Goal: Task Accomplishment & Management: Manage account settings

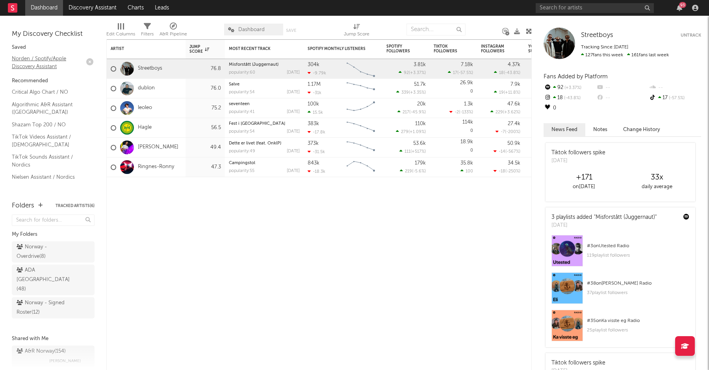
click at [42, 62] on link "Norden / Spotify/Apple Discovery Assistant" at bounding box center [49, 62] width 75 height 16
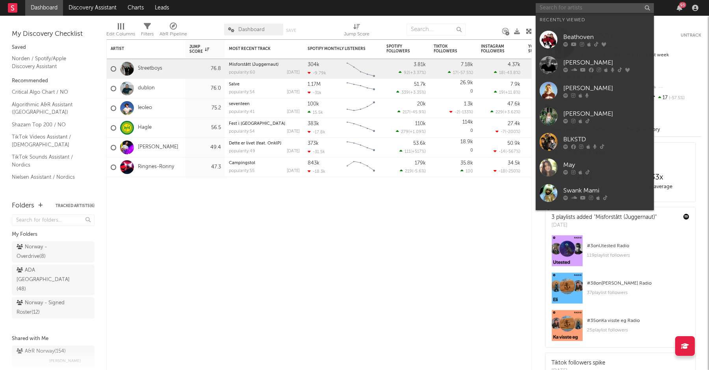
click at [567, 9] on input "text" at bounding box center [595, 8] width 118 height 10
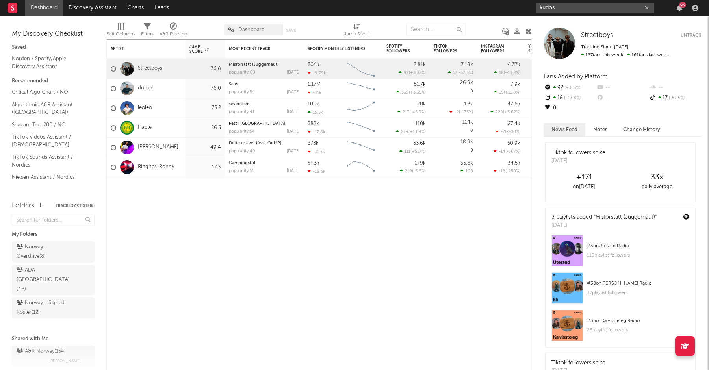
click at [564, 6] on input "kudos" at bounding box center [595, 8] width 118 height 10
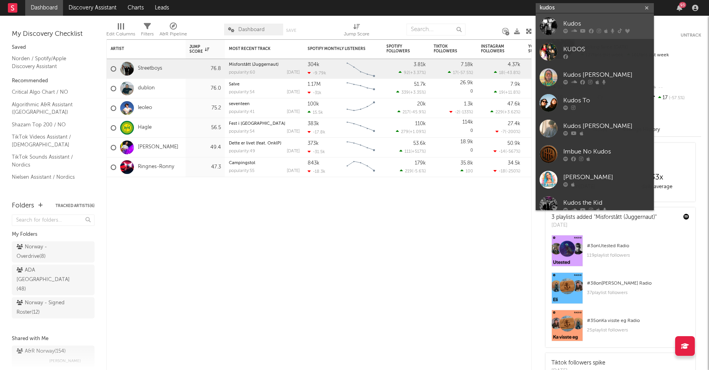
type input "kudos"
click at [583, 25] on div "Kudos" at bounding box center [607, 23] width 87 height 9
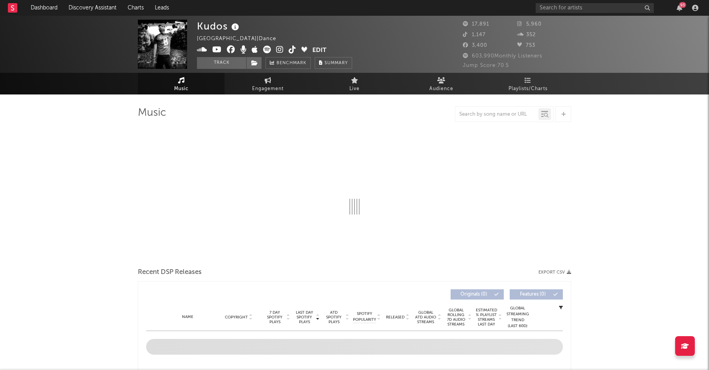
select select "6m"
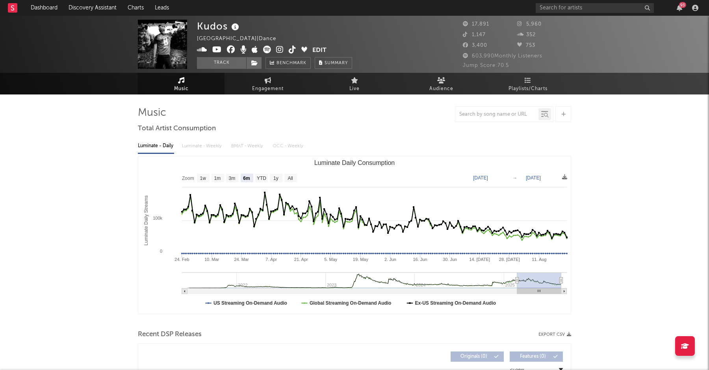
click at [318, 51] on button "Edit" at bounding box center [320, 51] width 14 height 10
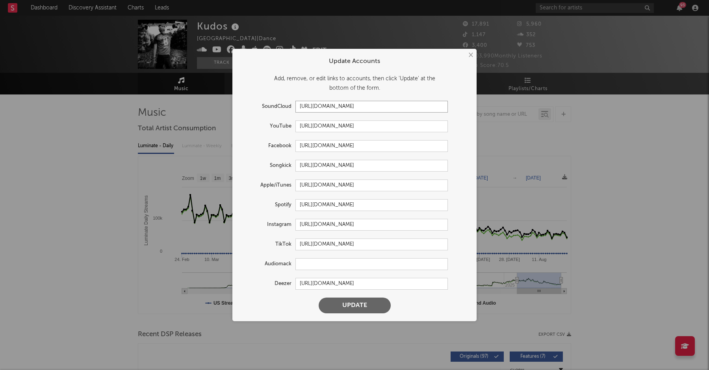
drag, startPoint x: 392, startPoint y: 106, endPoint x: 281, endPoint y: 107, distance: 111.2
click at [281, 107] on div "SoundCloud https://soundcloud.com/kudoskudos" at bounding box center [344, 107] width 208 height 12
drag, startPoint x: 404, startPoint y: 125, endPoint x: 298, endPoint y: 125, distance: 105.2
click at [298, 125] on input "https://youtube.com/@kudosxbeats9114" at bounding box center [372, 127] width 153 height 12
drag, startPoint x: 405, startPoint y: 284, endPoint x: 273, endPoint y: 274, distance: 132.4
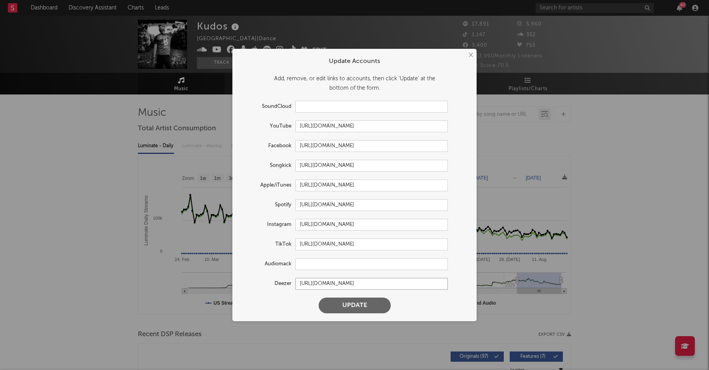
click at [273, 276] on form "Update Accounts Add, remove, or edit links to accounts, then click 'Update' at …" at bounding box center [354, 185] width 236 height 265
click at [378, 246] on input "https://www.tiktok.com/share/user/6635048489850290181" at bounding box center [372, 245] width 153 height 12
paste input "@kudos____"
type input "https://www.tiktok.com/@kudos____"
drag, startPoint x: 402, startPoint y: 225, endPoint x: 247, endPoint y: 211, distance: 155.9
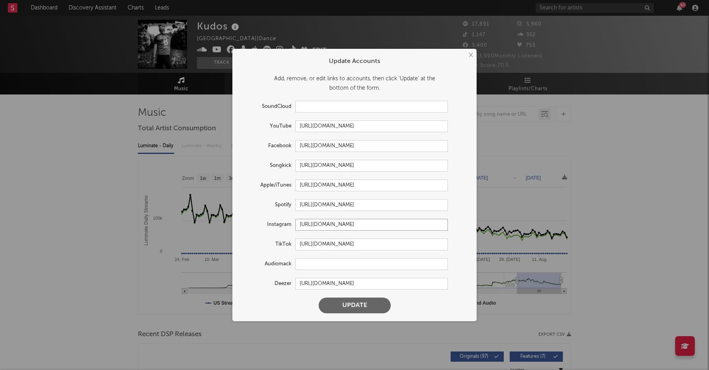
click at [247, 211] on form "Update Accounts Add, remove, or edit links to accounts, then click 'Update' at …" at bounding box center [354, 185] width 236 height 265
click at [379, 205] on input "https://open.spotify.com/artist/2uz5pGGHltzQNOmxOd95g7" at bounding box center [372, 205] width 153 height 12
click at [328, 182] on input "https://music.apple.com/us/artist/kudos/1192050667" at bounding box center [372, 186] width 153 height 12
paste input "433925633"
type input "https://music.apple.com/us/artist/kudos/1433925633"
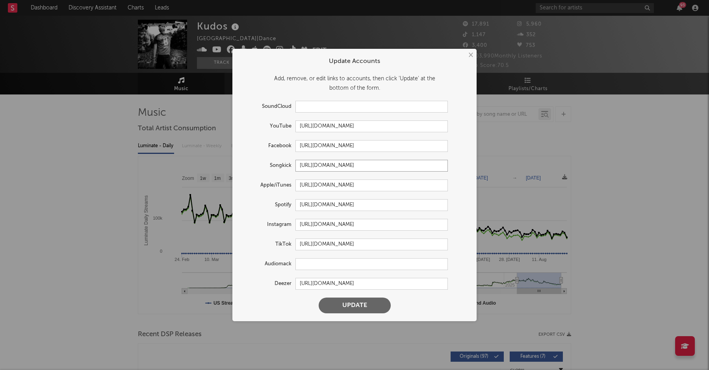
drag, startPoint x: 426, startPoint y: 168, endPoint x: 259, endPoint y: 165, distance: 167.9
click at [259, 165] on div "Songkick https://www.songkick.com/artists/593419-kudos" at bounding box center [344, 166] width 208 height 12
click at [351, 148] on input "https://www.facebook.com/kudostheband" at bounding box center [372, 146] width 153 height 12
click at [354, 130] on input "https://youtube.com/@kudosxbeats9114" at bounding box center [372, 127] width 153 height 12
click at [396, 145] on input "https://www.facebook.com/kudostheband" at bounding box center [372, 146] width 153 height 12
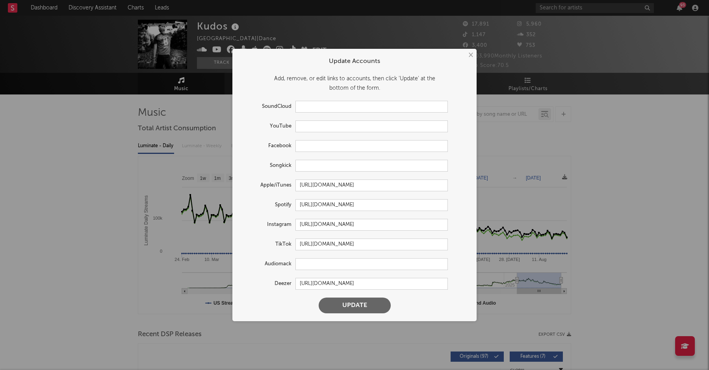
click at [365, 305] on button "Update" at bounding box center [355, 306] width 72 height 16
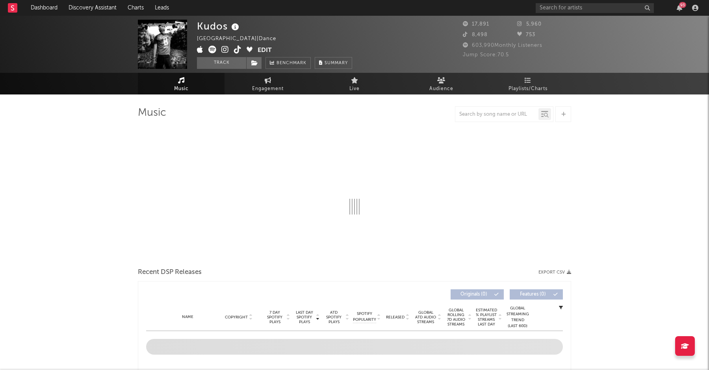
select select "6m"
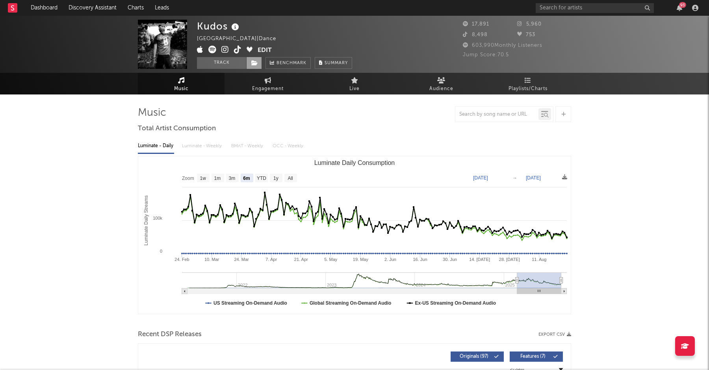
click at [253, 64] on icon at bounding box center [254, 63] width 7 height 6
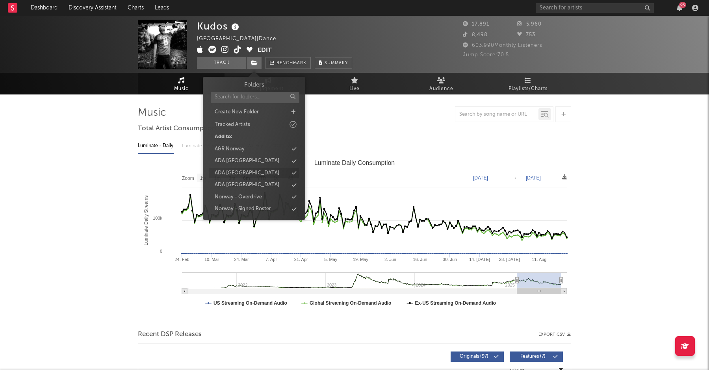
click at [257, 172] on div "ADA Norway" at bounding box center [254, 173] width 91 height 10
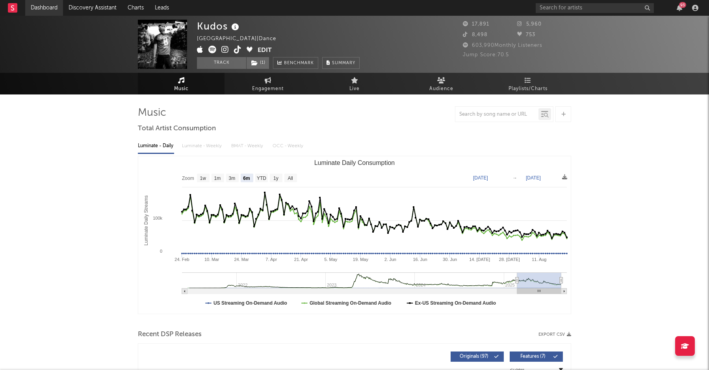
click at [53, 12] on link "Dashboard" at bounding box center [44, 8] width 38 height 16
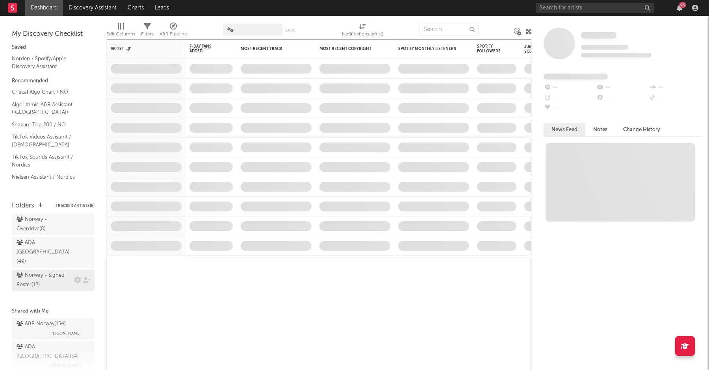
scroll to position [48, 0]
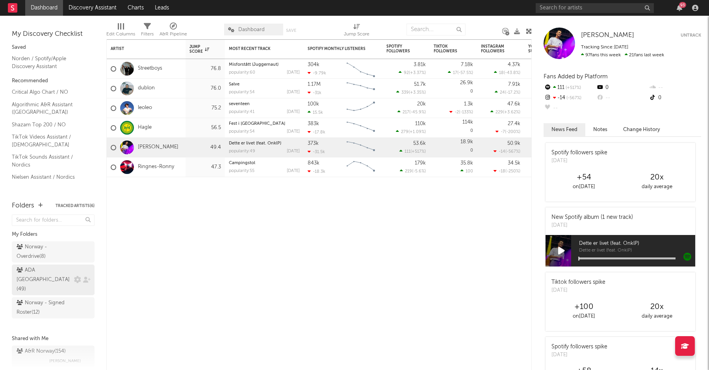
click at [48, 266] on div "ADA Norway ( 49 )" at bounding box center [45, 280] width 56 height 28
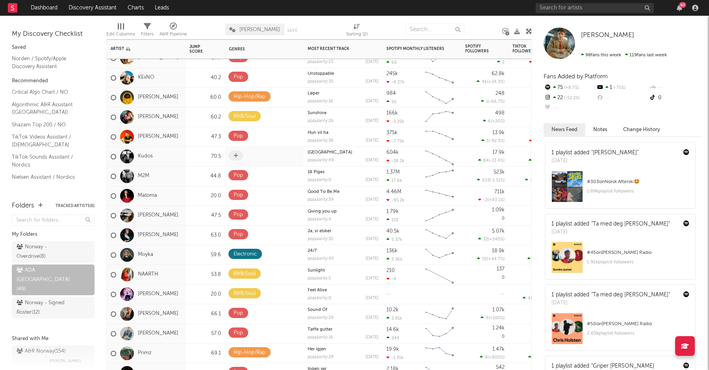
click at [238, 153] on span at bounding box center [236, 156] width 15 height 10
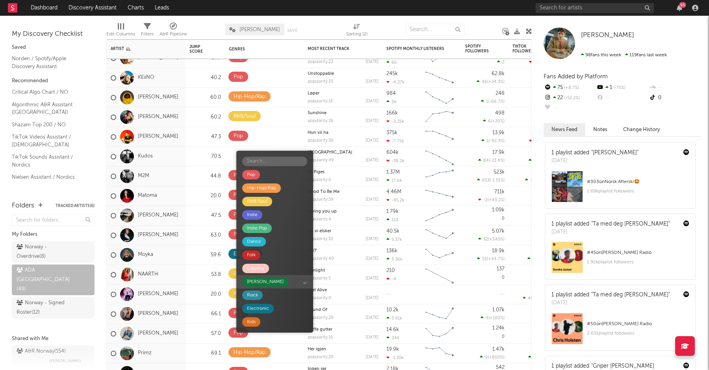
click at [253, 279] on div "Russ" at bounding box center [265, 281] width 37 height 9
